Goal: Transaction & Acquisition: Purchase product/service

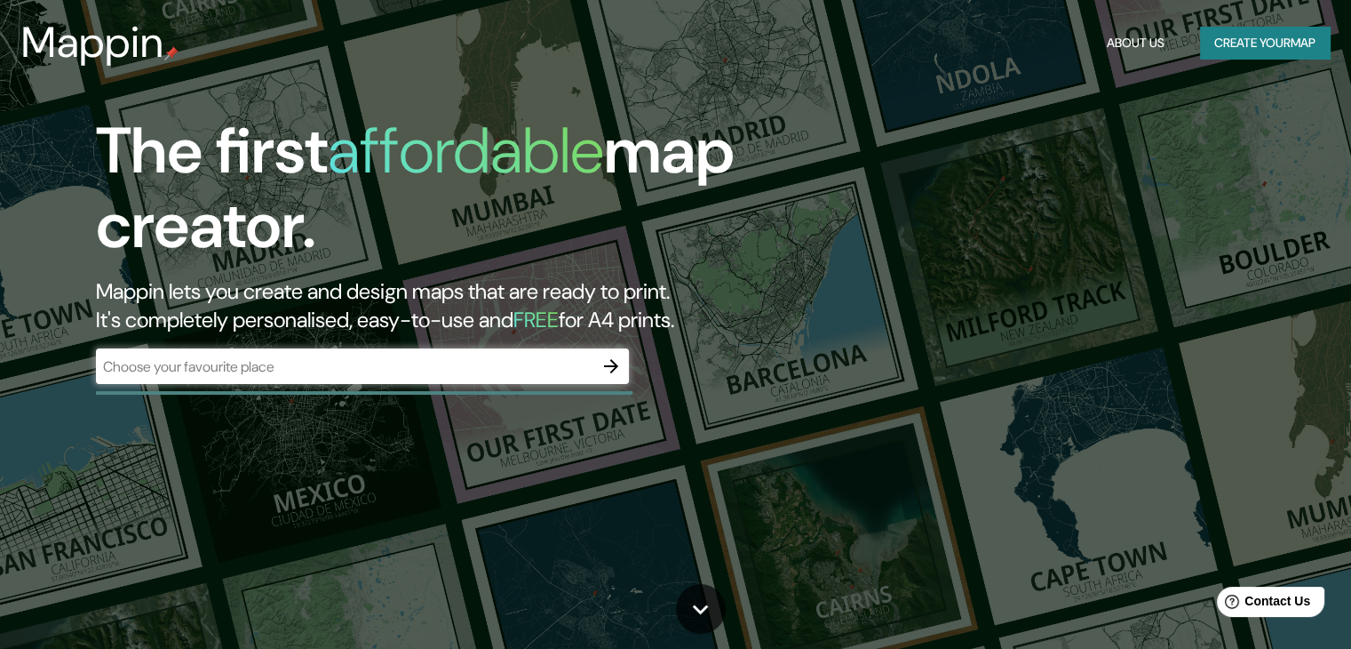
click at [450, 353] on div "​" at bounding box center [362, 366] width 533 height 36
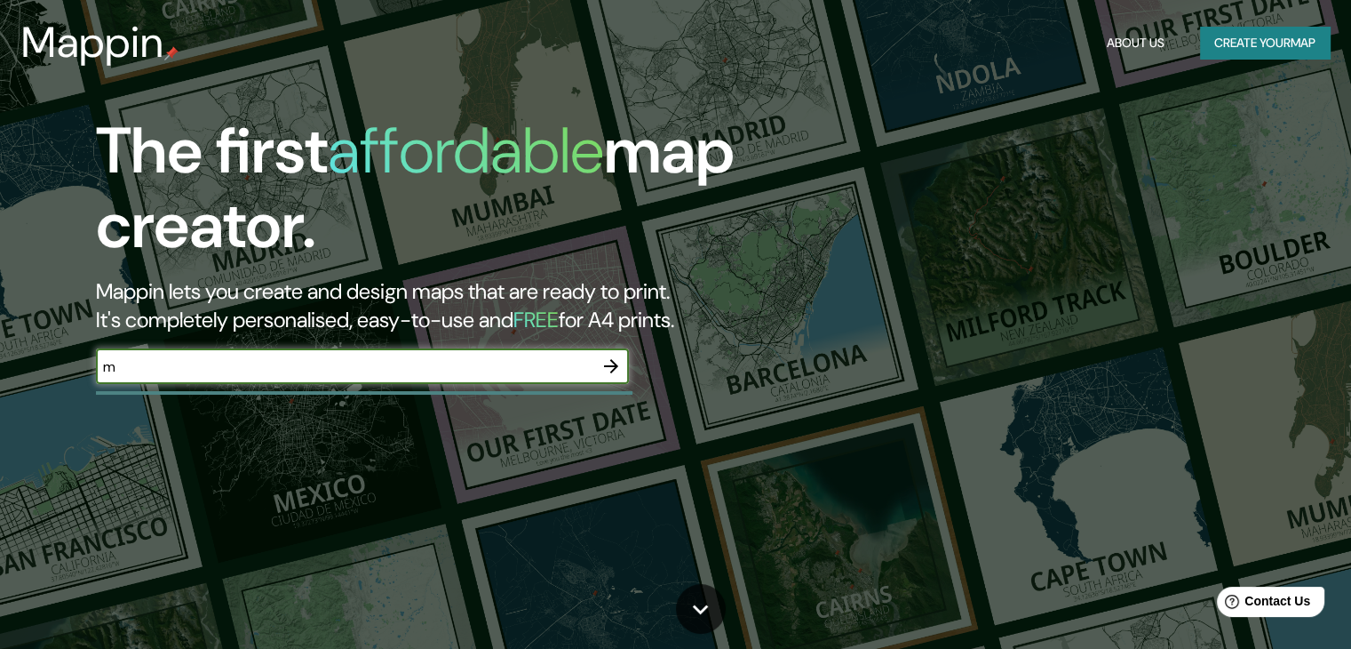
type input "[GEOGRAPHIC_DATA]"
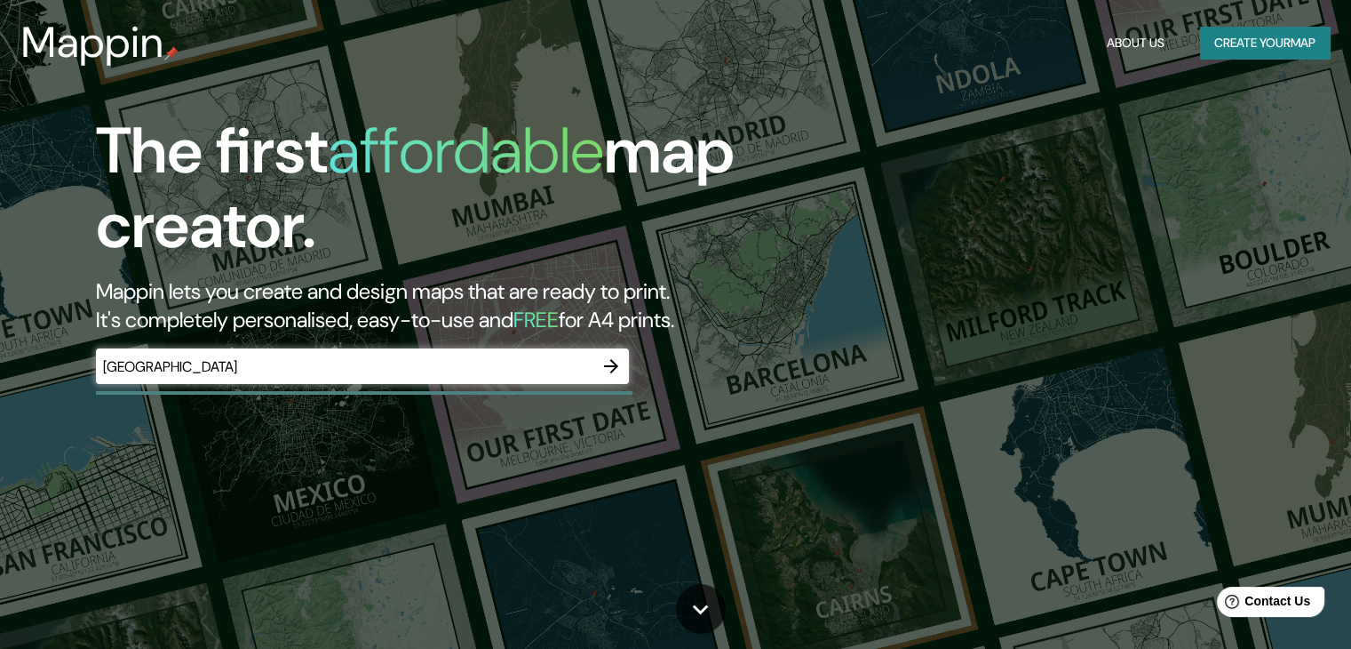
click at [610, 378] on button "button" at bounding box center [612, 366] width 36 height 36
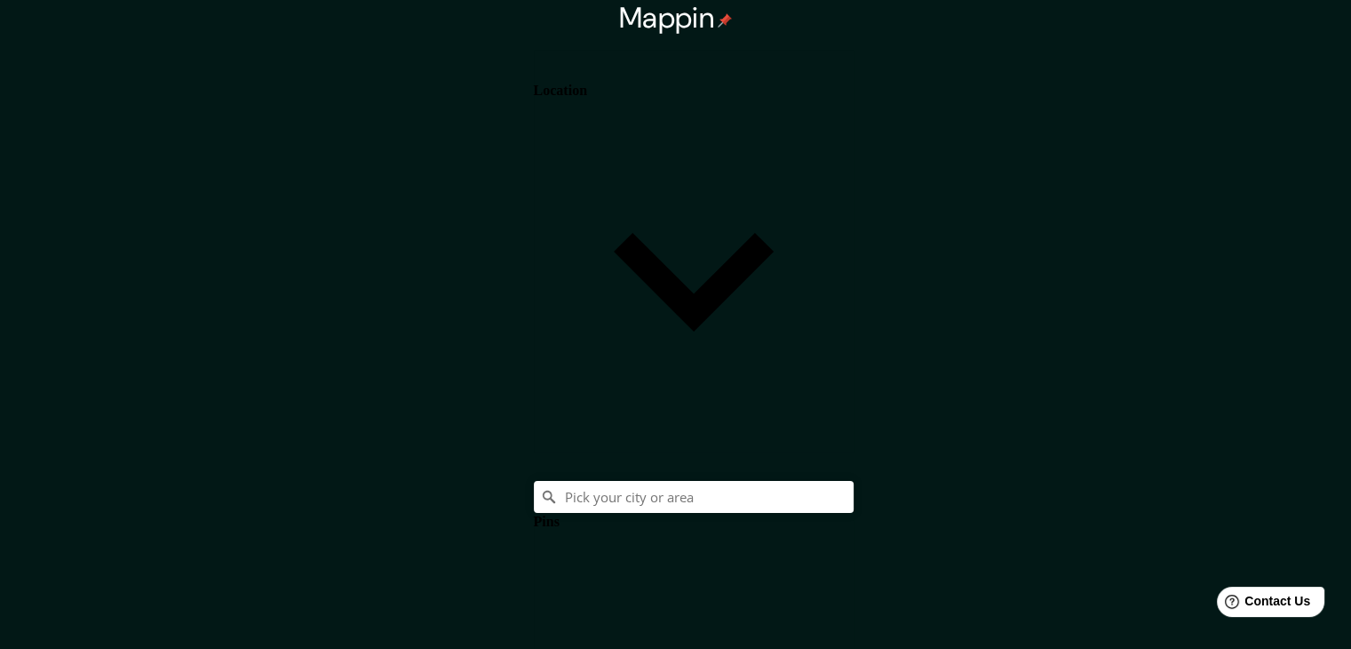
click at [1048, 555] on body "Mappin Location Pins Style White Black Natural Love Forest Wood ($2) Terrain ($…" at bounding box center [675, 324] width 1351 height 649
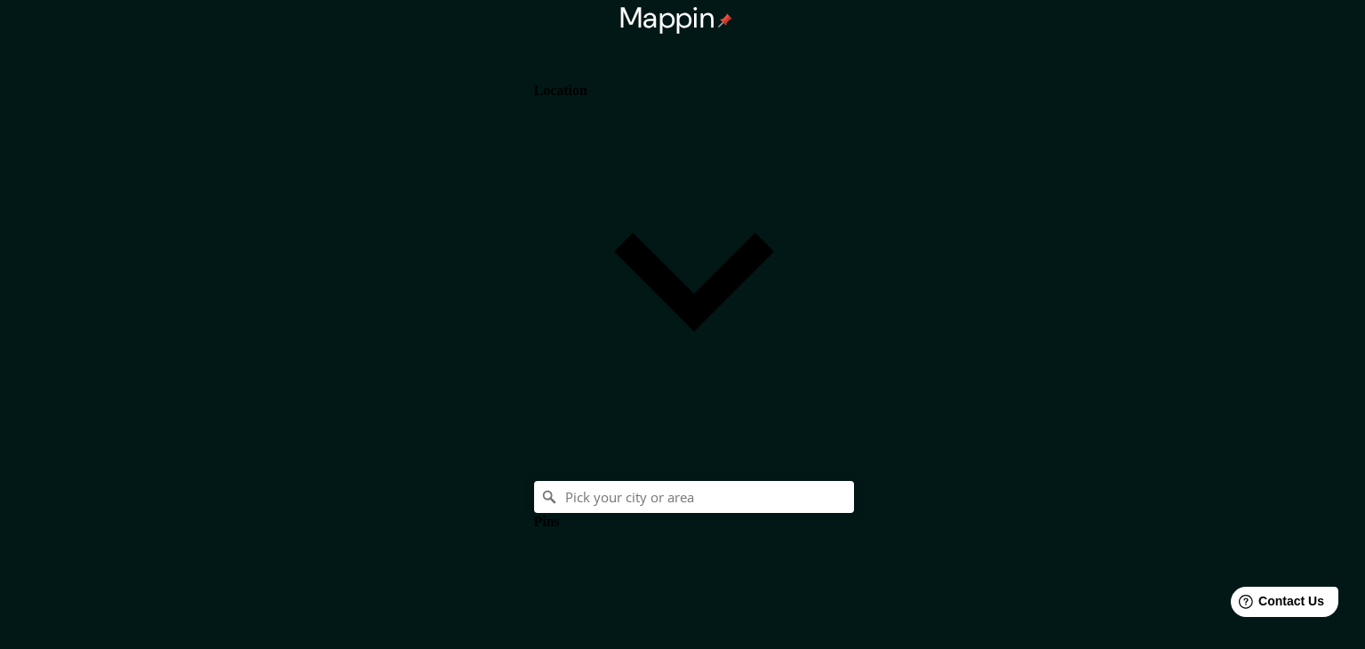
type input "a4"
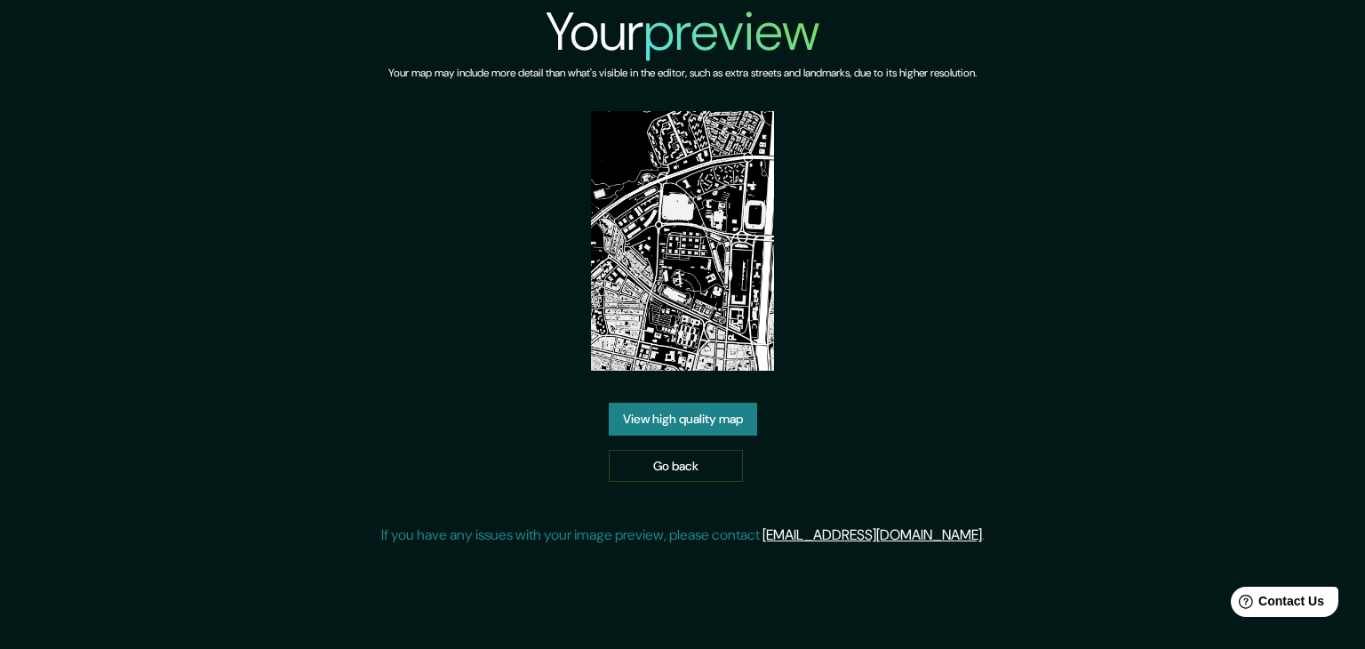
click at [708, 415] on link "View high quality map" at bounding box center [683, 419] width 148 height 33
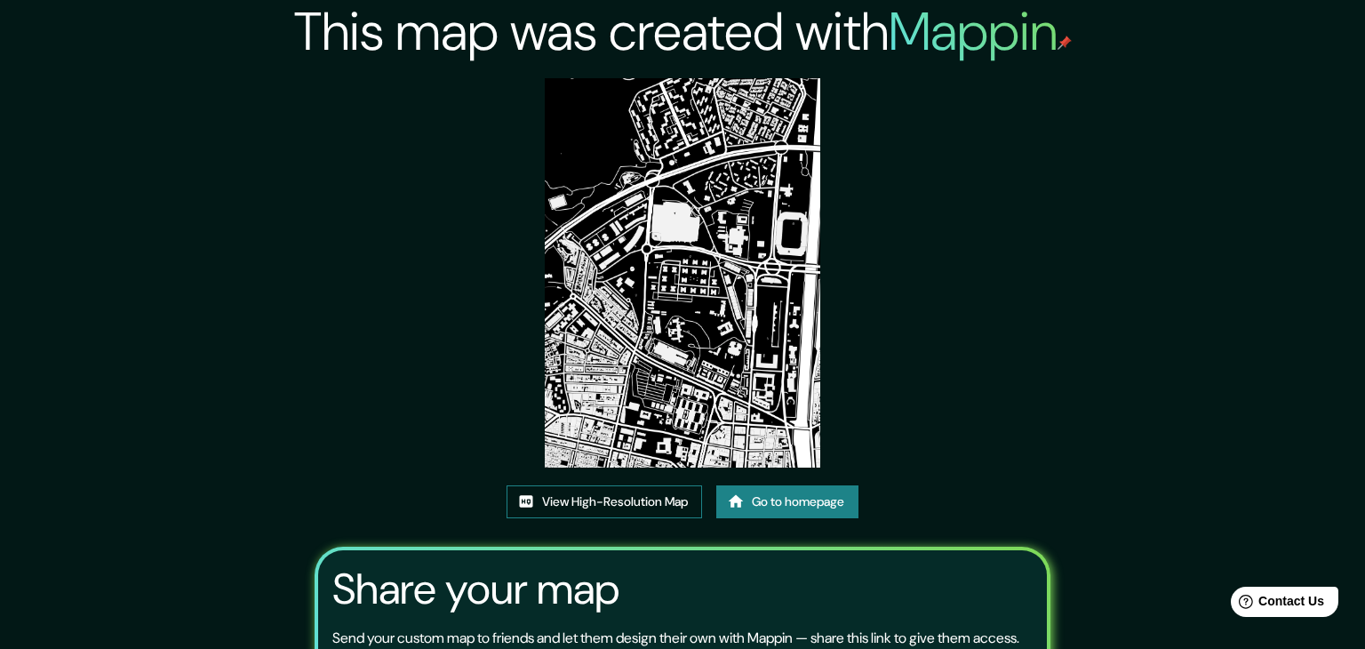
click at [649, 485] on link "View High-Resolution Map" at bounding box center [603, 501] width 195 height 33
